Goal: Information Seeking & Learning: Learn about a topic

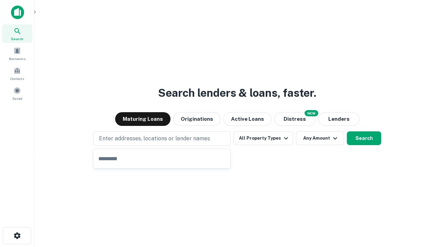
type input "**********"
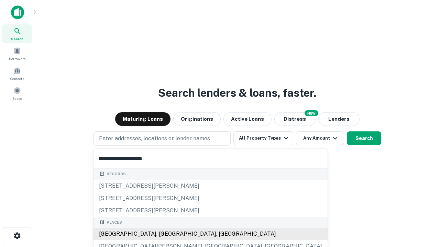
click at [164, 234] on div "[GEOGRAPHIC_DATA], [GEOGRAPHIC_DATA], [GEOGRAPHIC_DATA]" at bounding box center [210, 234] width 234 height 12
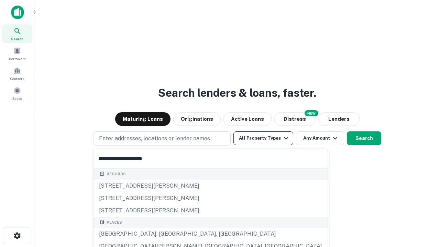
click at [263, 138] on button "All Property Types" at bounding box center [263, 139] width 60 height 14
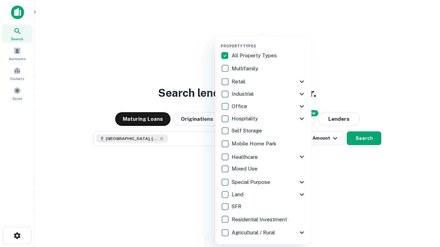
click at [269, 42] on button "button" at bounding box center [269, 42] width 96 height 0
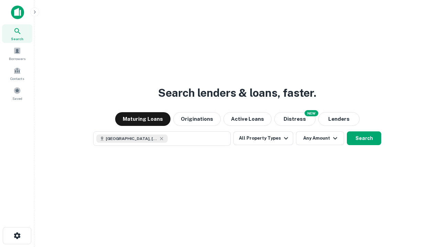
scroll to position [11, 0]
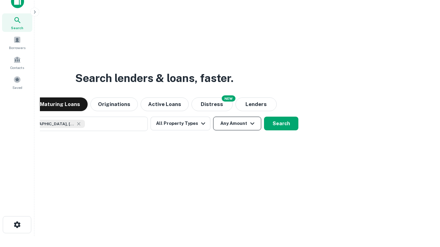
click at [213, 117] on button "Any Amount" at bounding box center [237, 124] width 48 height 14
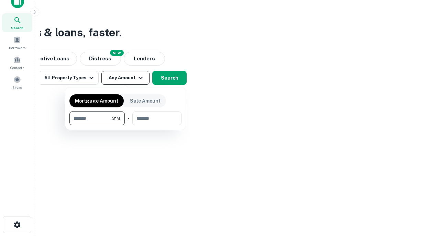
type input "*******"
click at [125, 125] on button "button" at bounding box center [125, 125] width 112 height 0
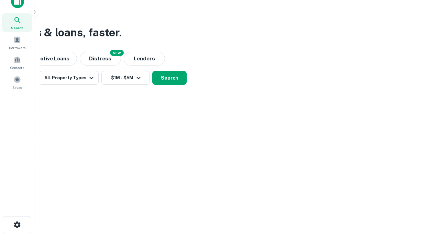
scroll to position [4, 127]
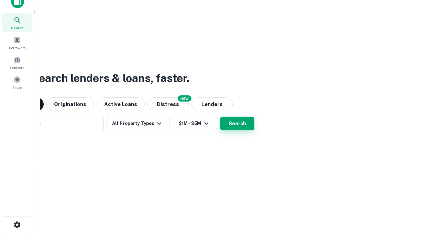
click at [237, 124] on button "Search" at bounding box center [237, 124] width 34 height 14
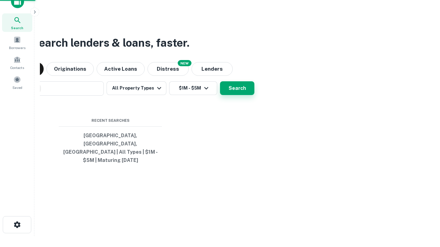
scroll to position [0, 127]
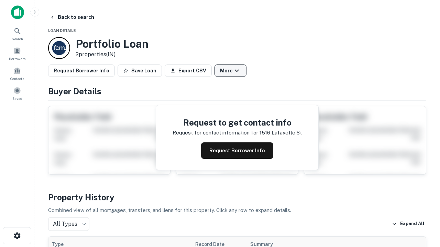
click at [230, 71] on button "More" at bounding box center [230, 71] width 32 height 12
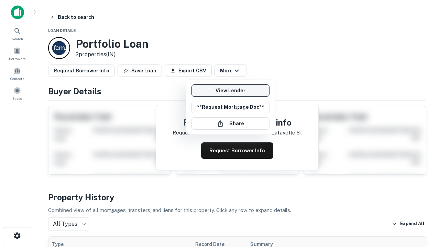
click at [230, 91] on link "View Lender" at bounding box center [230, 91] width 78 height 12
